Goal: Transaction & Acquisition: Purchase product/service

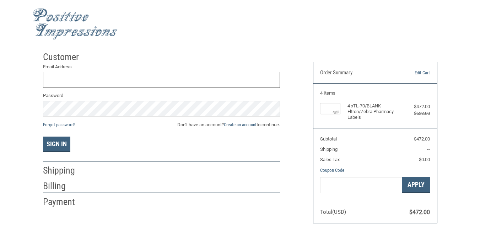
scroll to position [2, 0]
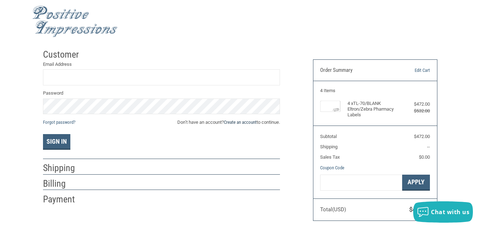
click at [243, 123] on link "Create an account" at bounding box center [240, 121] width 33 height 5
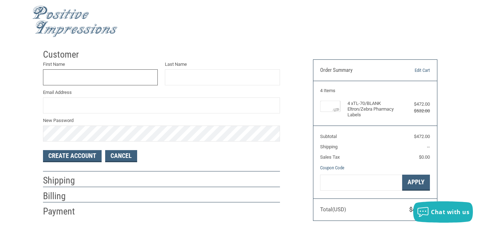
click at [132, 76] on input "First Name" at bounding box center [100, 77] width 115 height 16
type input "HIGHLANDS"
type input "VET CLINC"
type input "[EMAIL_ADDRESS][DOMAIN_NAME]"
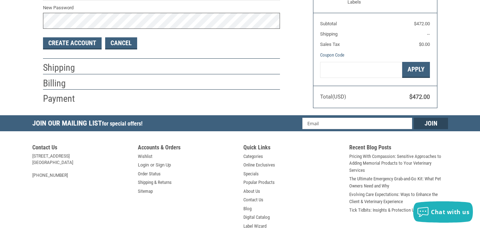
scroll to position [121, 0]
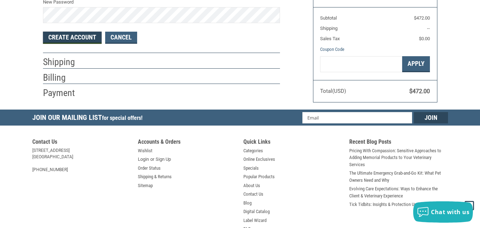
click at [90, 36] on button "Create Account" at bounding box center [72, 38] width 59 height 12
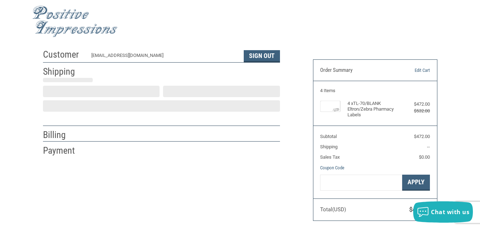
select select "US"
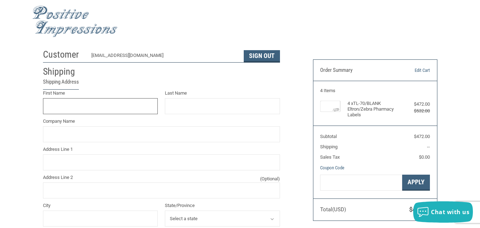
scroll to position [20, 0]
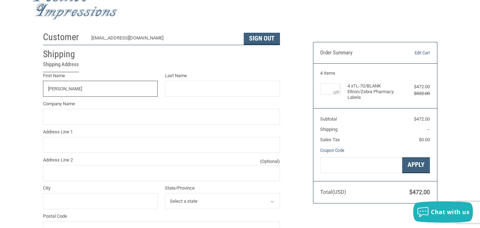
type input "[PERSON_NAME]"
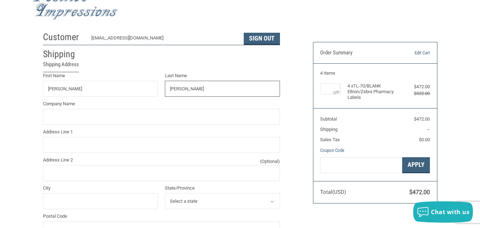
type input "[PERSON_NAME]"
type input "HIGHLANDS VETERINARY CLINIC"
type input "[STREET_ADDRESS]"
type input "[PERSON_NAME]"
select select "VA"
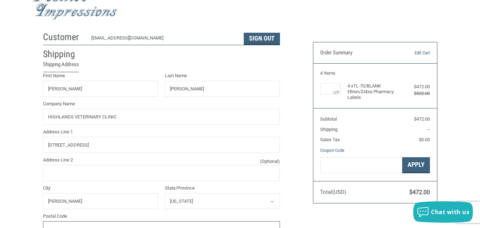
type input "24426"
type input "5408623000"
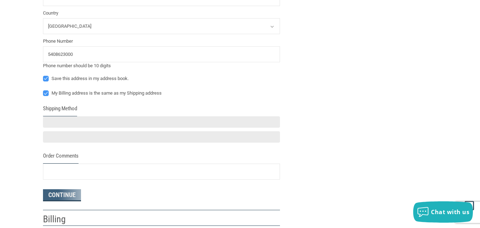
scroll to position [257, 0]
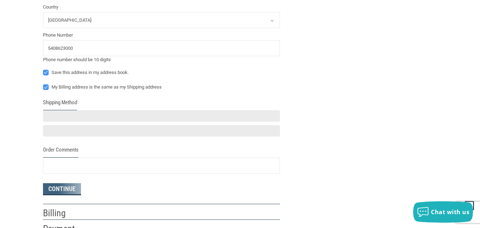
click at [105, 118] on div at bounding box center [161, 115] width 237 height 11
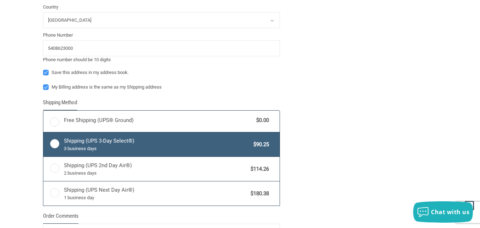
radio input "true"
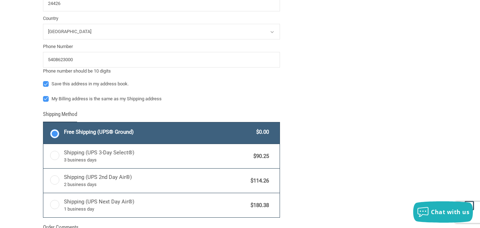
scroll to position [268, 0]
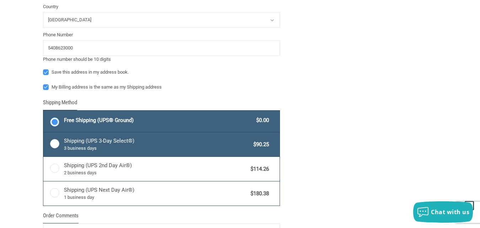
drag, startPoint x: 226, startPoint y: 146, endPoint x: 230, endPoint y: 144, distance: 4.0
click at [226, 145] on span "3 business days" at bounding box center [157, 148] width 186 height 7
click at [44, 133] on input "Shipping (UPS 3-Day Select®) 3 business days $90.25" at bounding box center [43, 133] width 0 height 0
radio input "true"
click at [248, 125] on div "Free Shipping (UPS® Ground) $0.00" at bounding box center [166, 120] width 205 height 10
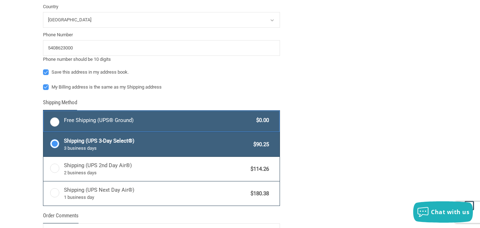
click at [44, 112] on input "Free Shipping (UPS® Ground) $0.00" at bounding box center [43, 111] width 0 height 0
radio input "true"
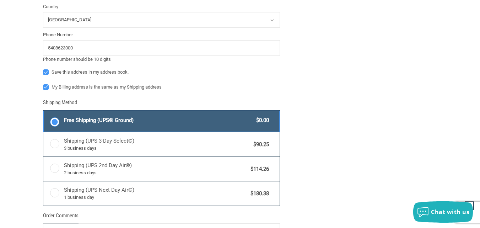
scroll to position [387, 0]
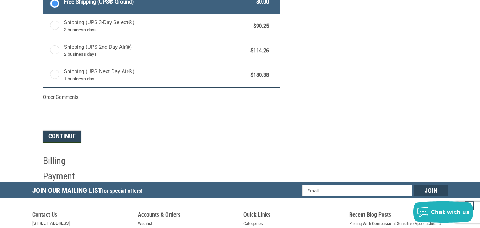
click at [69, 137] on button "Continue" at bounding box center [62, 136] width 38 height 12
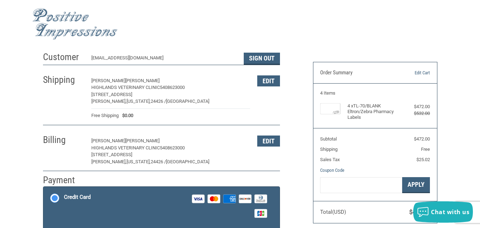
scroll to position [118, 0]
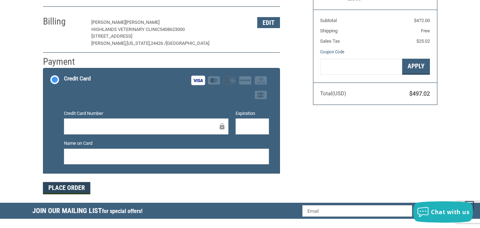
click at [68, 188] on button "Place Order" at bounding box center [66, 188] width 47 height 12
